Goal: Task Accomplishment & Management: Use online tool/utility

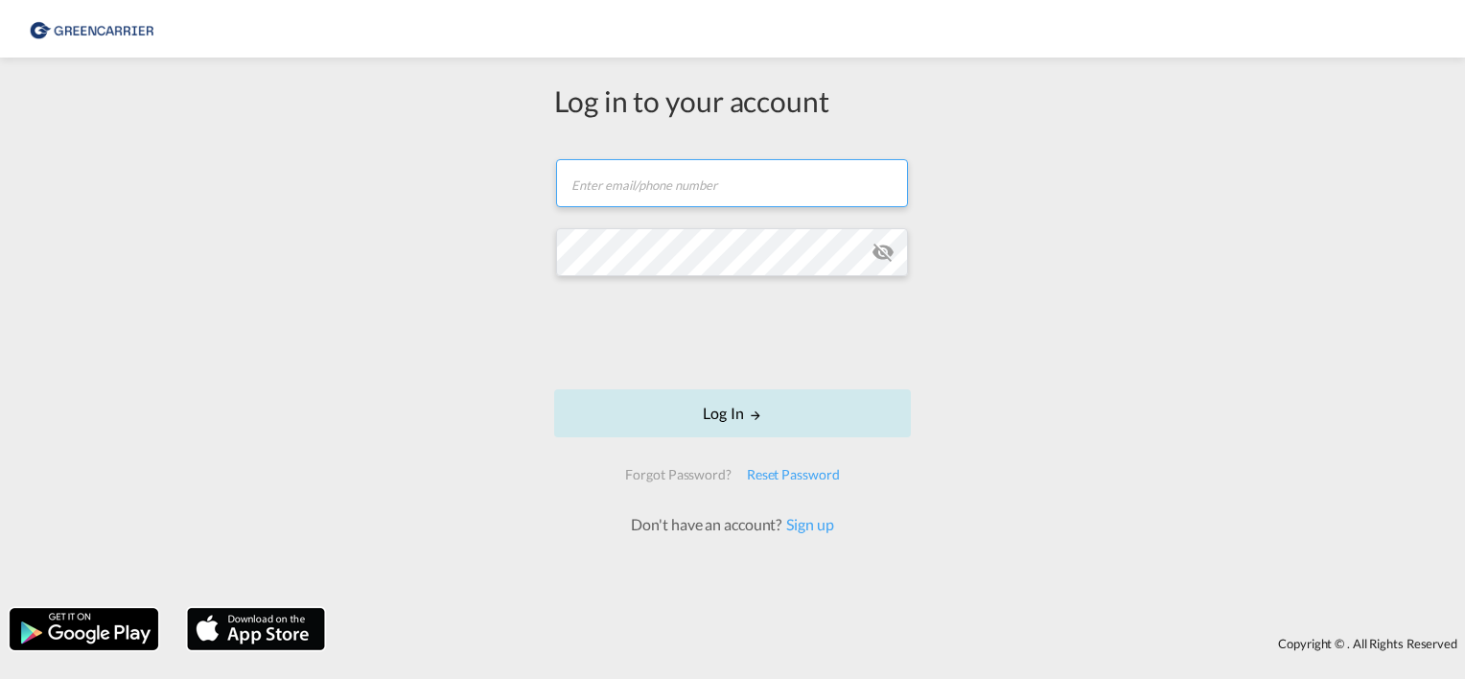
type input "[PERSON_NAME][EMAIL_ADDRESS][PERSON_NAME][DOMAIN_NAME]"
click at [718, 415] on button "Log In" at bounding box center [732, 413] width 357 height 48
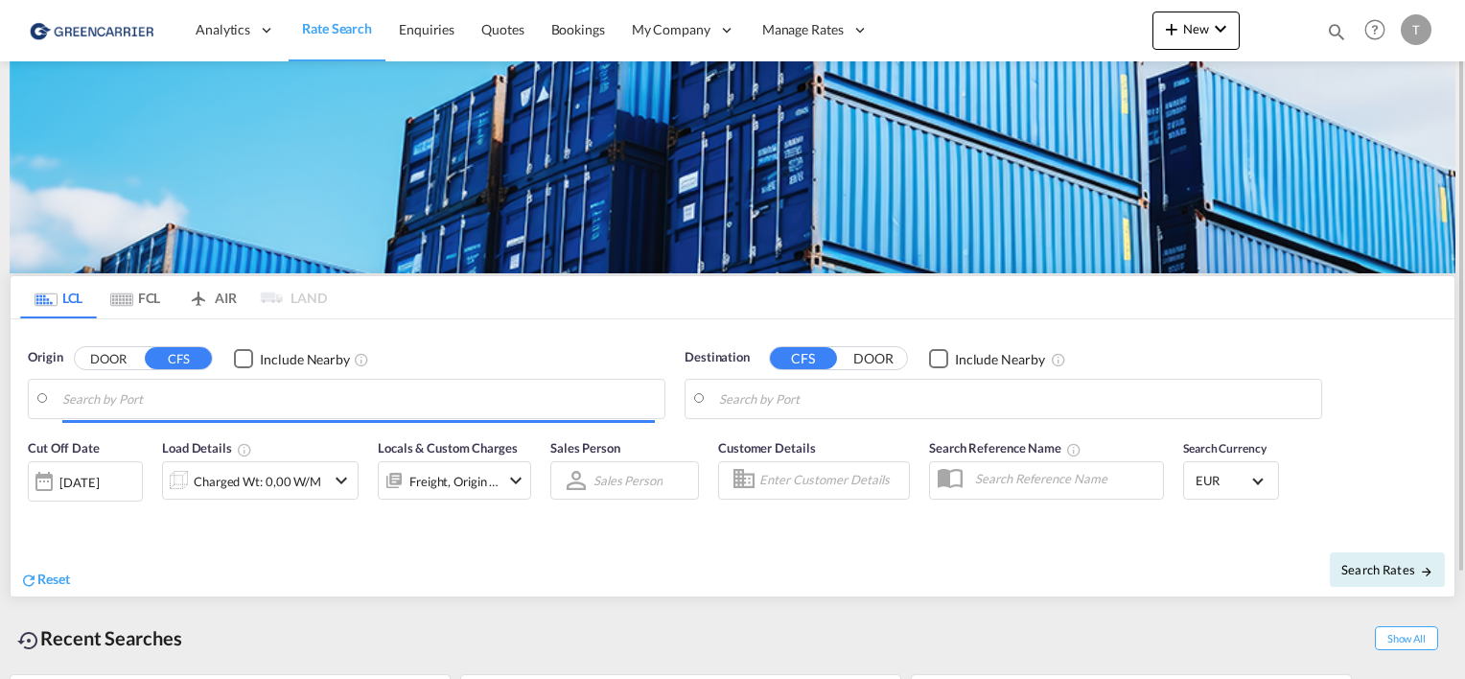
type input "[GEOGRAPHIC_DATA], [GEOGRAPHIC_DATA]"
type input "[GEOGRAPHIC_DATA], SH, CNSHA"
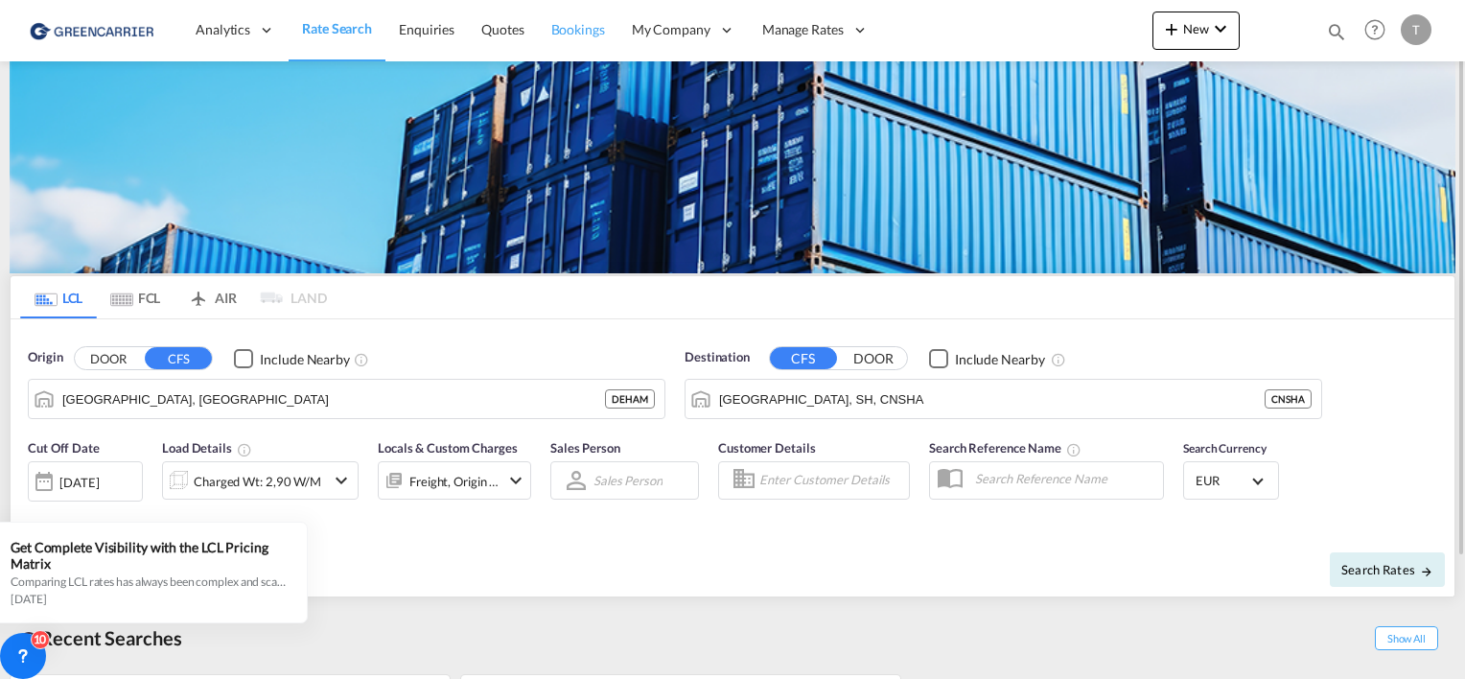
click at [582, 25] on span "Bookings" at bounding box center [578, 29] width 54 height 16
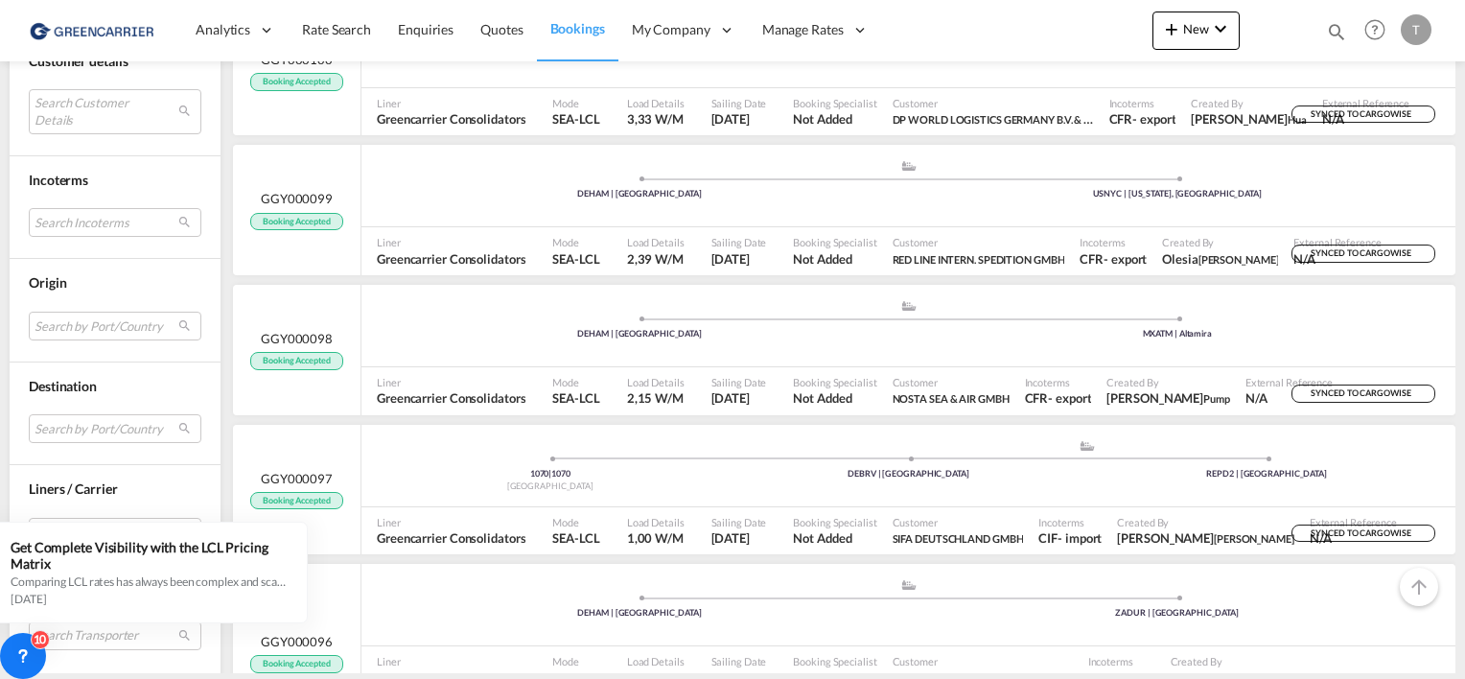
scroll to position [767, 0]
